Goal: Transaction & Acquisition: Download file/media

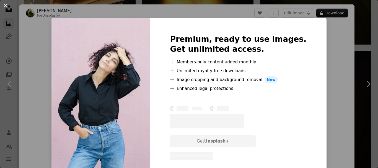
scroll to position [802, 0]
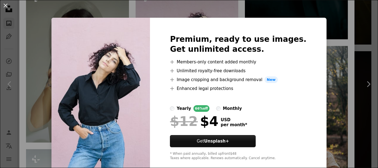
click at [334, 60] on div "An X shape Premium, ready to use images. Get unlimited access. A plus sign Memb…" at bounding box center [189, 84] width 378 height 168
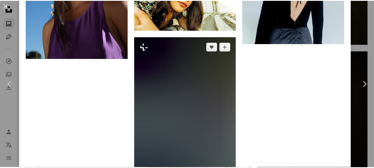
scroll to position [2961, 0]
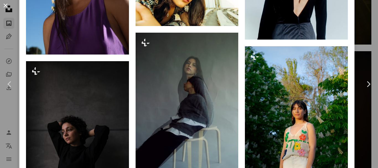
click at [4, 4] on button "An X shape" at bounding box center [5, 5] width 7 height 7
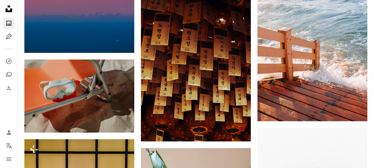
scroll to position [1494, 0]
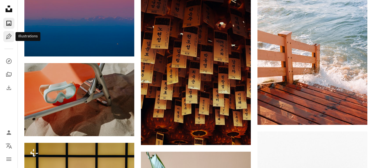
click at [6, 36] on icon "Pen Tool" at bounding box center [9, 36] width 7 height 7
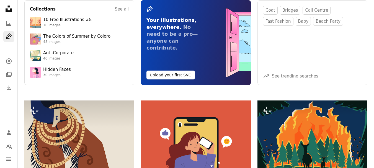
scroll to position [83, 0]
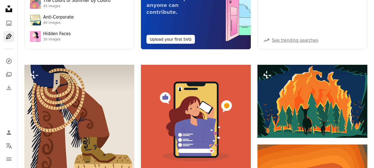
click at [8, 9] on icon "Unsplash logo Unsplash Home" at bounding box center [8, 8] width 11 height 11
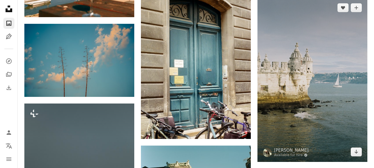
scroll to position [14638, 0]
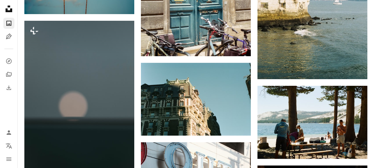
click at [11, 21] on icon "Photos" at bounding box center [8, 23] width 5 height 5
click at [9, 23] on icon "A photo" at bounding box center [9, 23] width 7 height 7
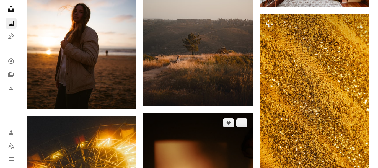
scroll to position [16354, 0]
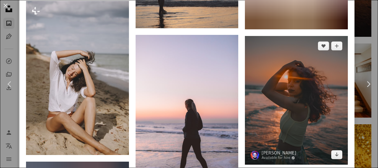
scroll to position [1494, 0]
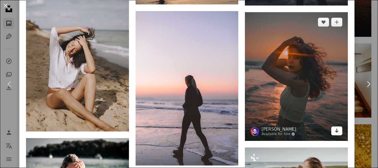
click at [335, 127] on icon "Arrow pointing down" at bounding box center [337, 130] width 4 height 7
